Goal: Find specific page/section: Find specific page/section

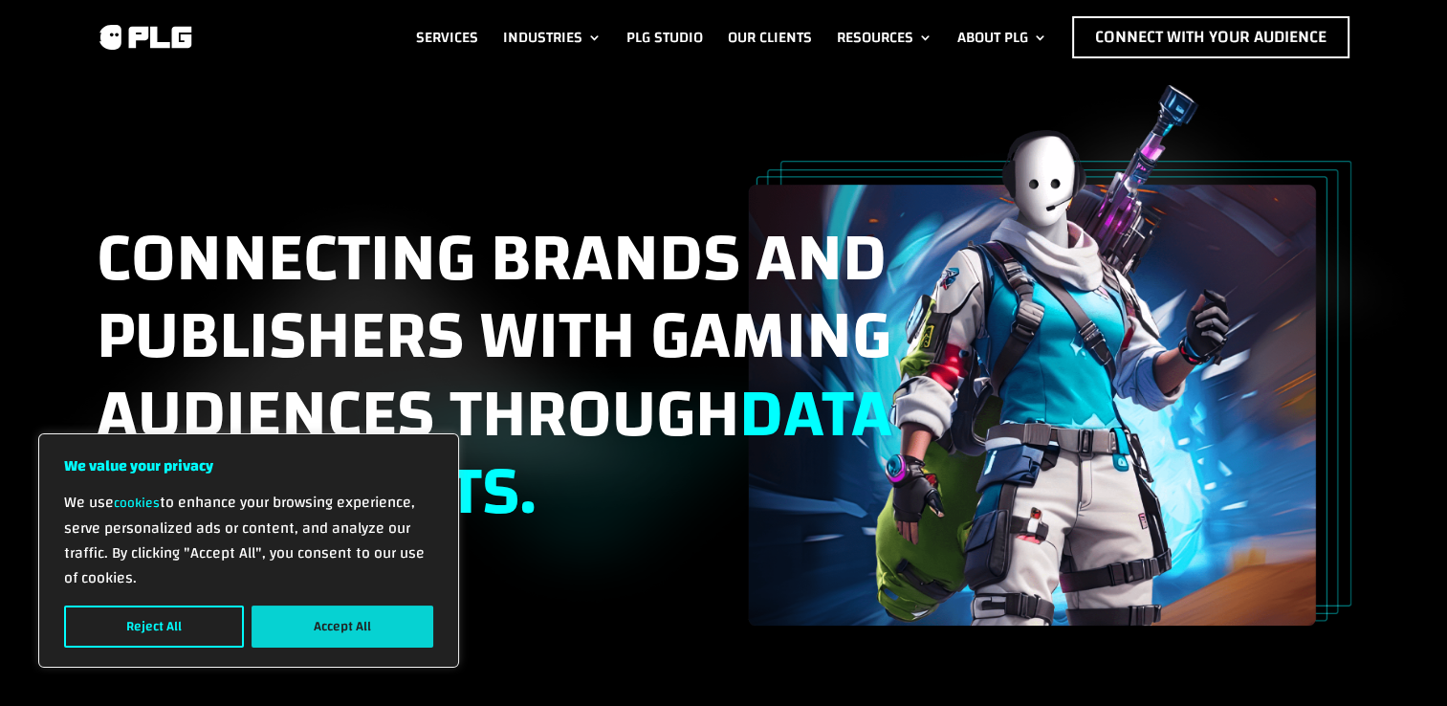
click at [293, 625] on button "Accept All" at bounding box center [343, 627] width 182 height 42
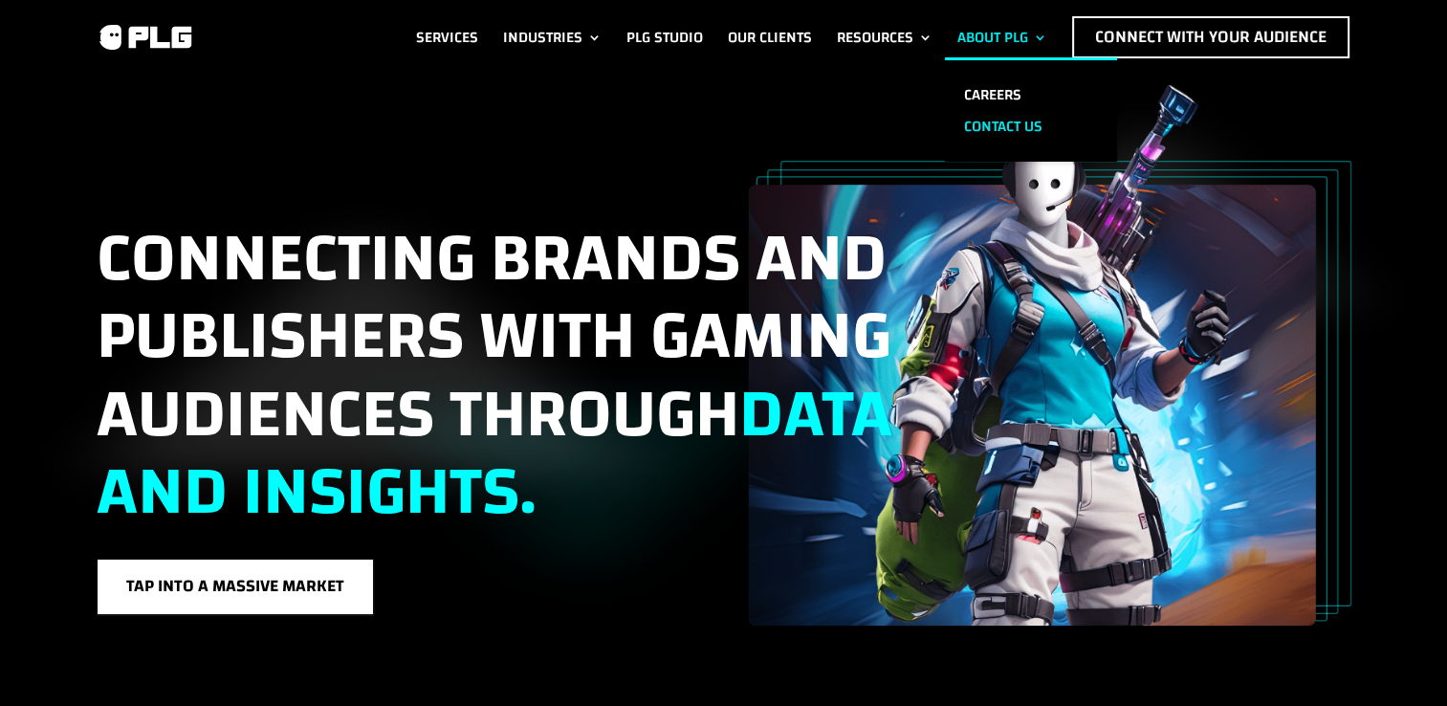
click at [980, 124] on link "Contact us" at bounding box center [1031, 127] width 172 height 32
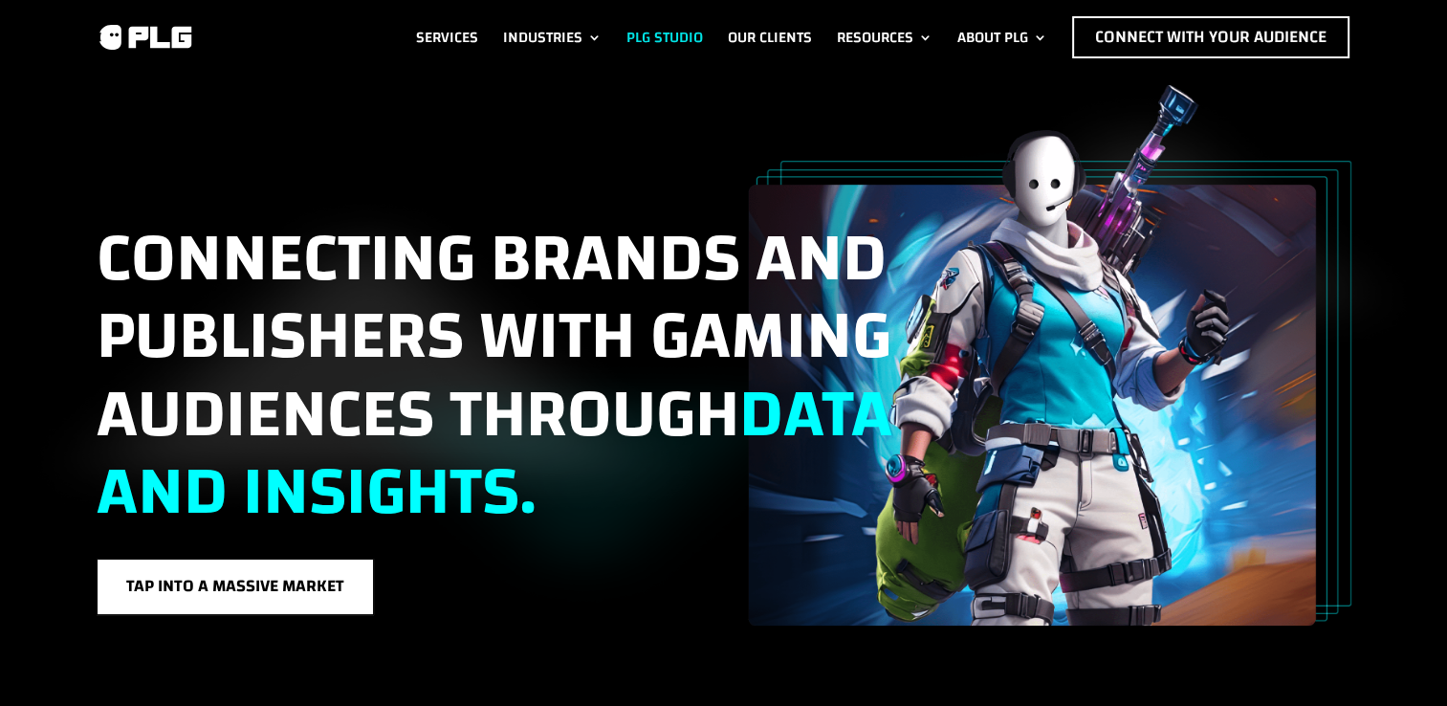
click at [642, 32] on link "PLG Studio" at bounding box center [665, 37] width 77 height 42
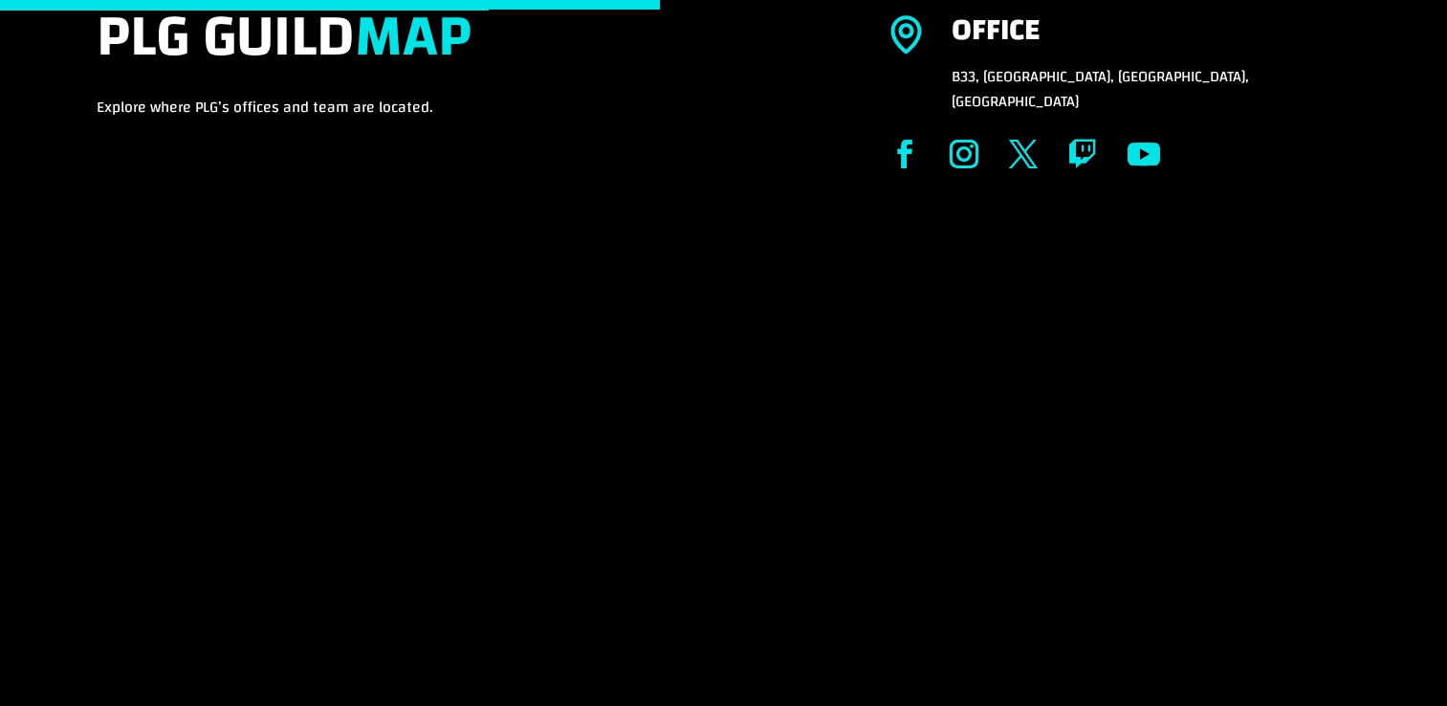
scroll to position [957, 0]
